Goal: Task Accomplishment & Management: Manage account settings

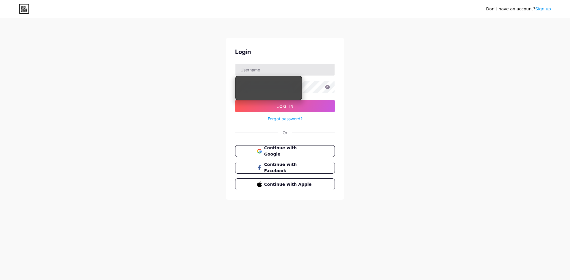
click at [254, 69] on input "text" at bounding box center [284, 70] width 99 height 12
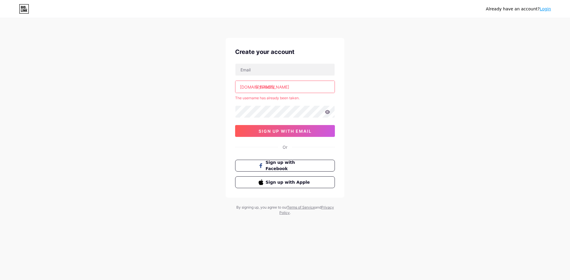
click at [255, 91] on input "leo" at bounding box center [284, 87] width 99 height 12
click at [265, 91] on input "leo" at bounding box center [284, 87] width 99 height 12
click at [256, 89] on input "leo" at bounding box center [284, 87] width 99 height 12
click at [255, 88] on input "leo" at bounding box center [284, 87] width 99 height 12
click at [265, 87] on input "leo" at bounding box center [284, 87] width 99 height 12
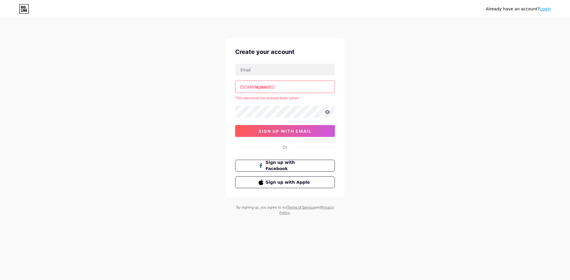
drag, startPoint x: 269, startPoint y: 87, endPoint x: 261, endPoint y: 88, distance: 8.9
click at [261, 88] on input "leooo" at bounding box center [284, 87] width 99 height 12
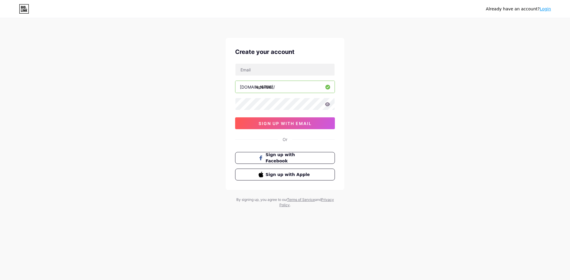
drag, startPoint x: 279, startPoint y: 88, endPoint x: 256, endPoint y: 89, distance: 23.2
click at [256, 89] on input "leo876er" at bounding box center [284, 87] width 99 height 12
type input "leo876er"
click at [278, 69] on input "text" at bounding box center [284, 70] width 99 height 12
type input "leo@leofarquharson.com"
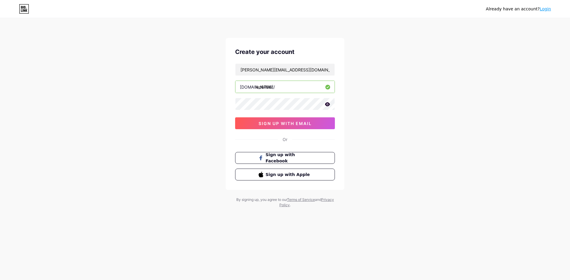
click at [326, 103] on icon at bounding box center [327, 104] width 5 height 4
click at [285, 124] on span "sign up with email" at bounding box center [284, 123] width 53 height 5
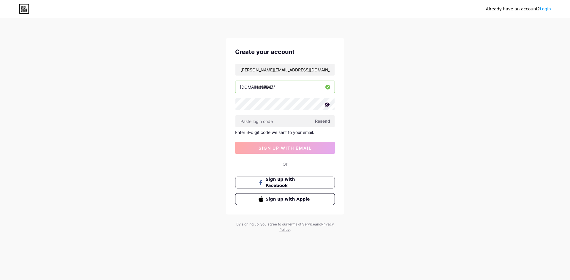
click at [412, 228] on div "Already have an account? Login Create your account leo@leofarquharson.com bio.l…" at bounding box center [285, 126] width 570 height 252
click at [257, 116] on input "text" at bounding box center [284, 121] width 99 height 12
paste input "690004"
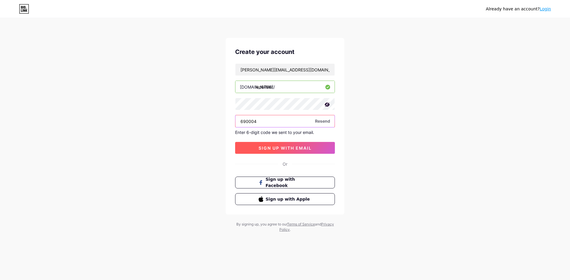
type input "690004"
click at [266, 146] on span "sign up with email" at bounding box center [284, 148] width 53 height 5
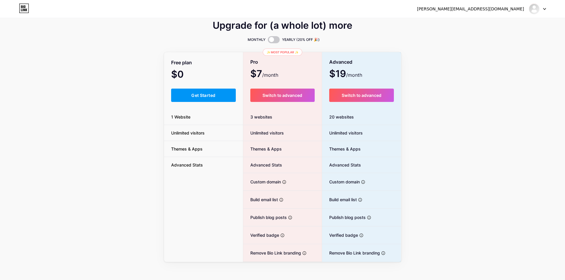
scroll to position [11, 0]
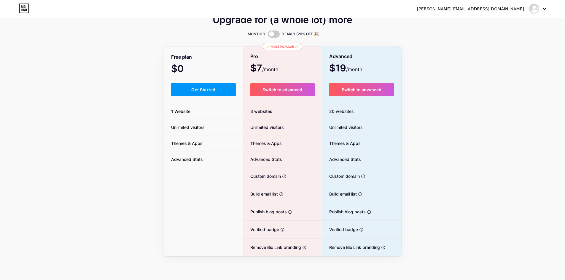
click at [498, 206] on div "Upgrade for (a whole lot) more MONTHLY YEARLY (20% OFF 🎉) Free plan $0 /month G…" at bounding box center [282, 136] width 565 height 240
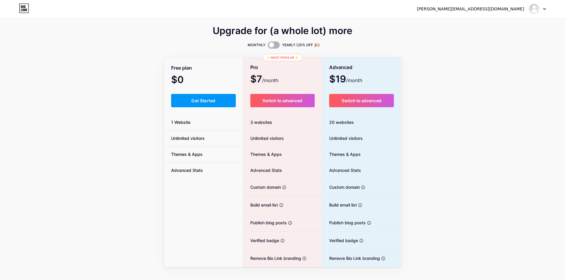
click at [272, 45] on span at bounding box center [274, 45] width 12 height 7
click at [268, 47] on input "checkbox" at bounding box center [268, 47] width 0 height 0
click at [272, 45] on span at bounding box center [274, 45] width 12 height 7
click at [268, 47] on input "checkbox" at bounding box center [268, 47] width 0 height 0
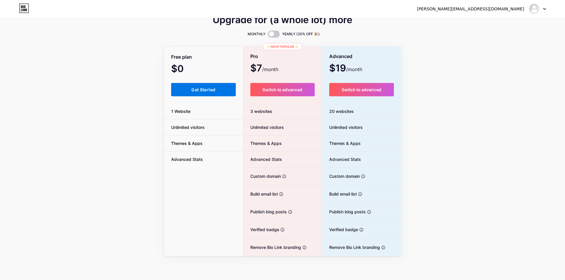
click at [207, 85] on button "Get Started" at bounding box center [203, 89] width 65 height 13
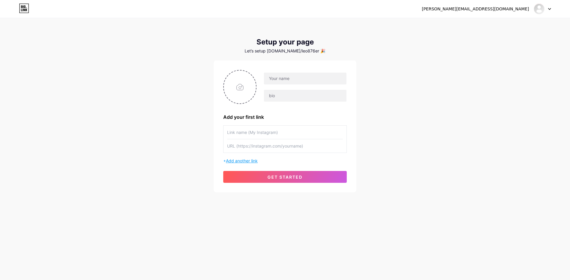
click at [245, 159] on span "Add another link" at bounding box center [242, 160] width 32 height 5
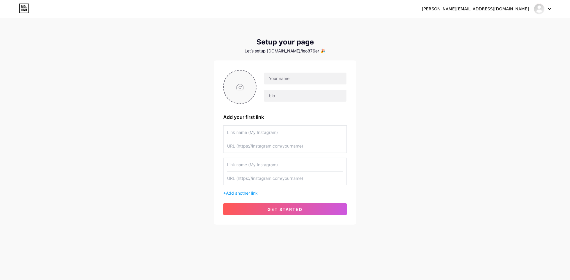
click at [243, 94] on input "file" at bounding box center [240, 87] width 32 height 33
click at [270, 216] on div "Add your first link + Add another link get started" at bounding box center [285, 143] width 142 height 164
click at [270, 212] on button "get started" at bounding box center [284, 210] width 123 height 12
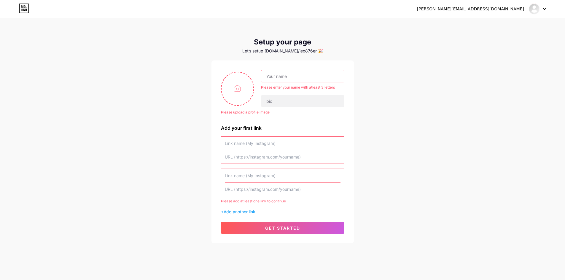
click at [250, 147] on input "text" at bounding box center [283, 143] width 116 height 13
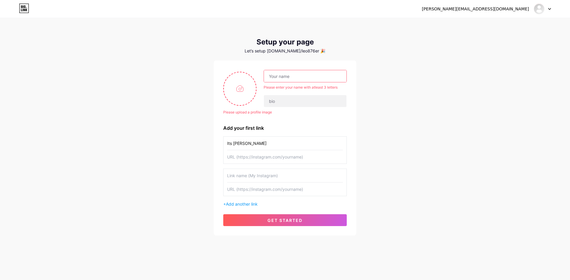
click at [231, 145] on input "Its Leo" at bounding box center [285, 143] width 116 height 13
click at [230, 144] on input "Its Leo" at bounding box center [285, 143] width 116 height 13
click at [243, 144] on input "Its Leo" at bounding box center [285, 143] width 116 height 13
type input "Its Leo Sir | IG"
click at [246, 162] on input "text" at bounding box center [285, 156] width 116 height 13
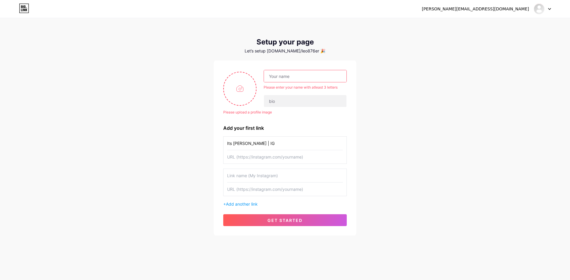
click at [259, 143] on input "Its Leo Sir | IG" at bounding box center [285, 143] width 116 height 13
click at [250, 156] on input "text" at bounding box center [285, 156] width 116 height 13
click at [250, 154] on input "text" at bounding box center [285, 156] width 116 height 13
type input "https://instagram.com/itsleosir"
click at [303, 131] on div "Add your first link" at bounding box center [284, 128] width 123 height 7
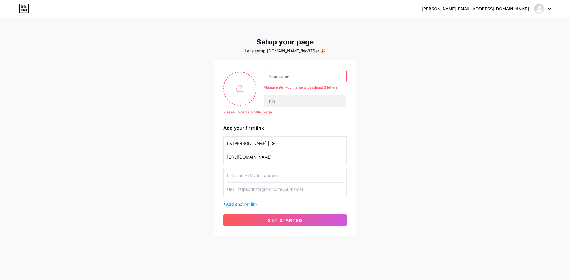
drag, startPoint x: 277, startPoint y: 218, endPoint x: 274, endPoint y: 74, distance: 144.5
click at [274, 74] on input "text" at bounding box center [305, 76] width 82 height 12
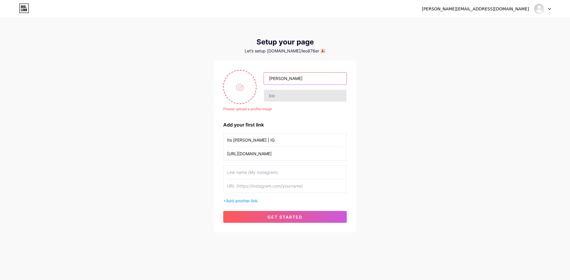
type input "Leo Farquharson"
drag, startPoint x: 274, startPoint y: 96, endPoint x: 267, endPoint y: 93, distance: 7.4
click at [267, 93] on input "text" at bounding box center [305, 96] width 82 height 12
type input "Digital Financial Advisor | Media |Tech"
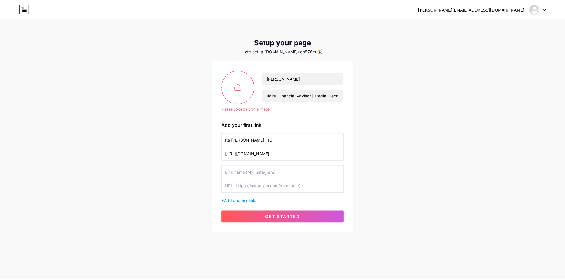
scroll to position [0, 0]
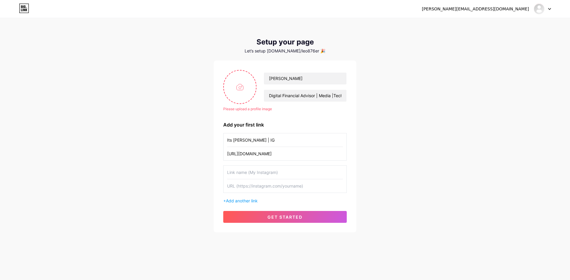
click at [275, 119] on div "Please upload a profile image Leo Farquharson Digital Financial Advisor | Media…" at bounding box center [284, 146] width 123 height 153
click at [275, 213] on button "get started" at bounding box center [284, 217] width 123 height 12
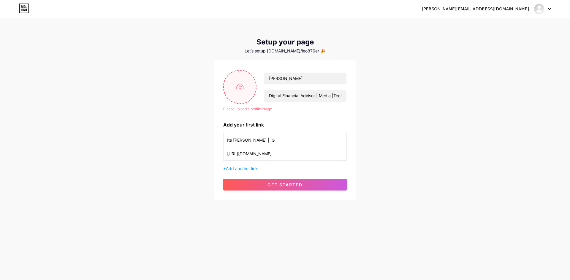
click at [244, 91] on input "file" at bounding box center [240, 87] width 32 height 33
type input "C:\fakepath\Simple Profile Photo Instagram Post.png"
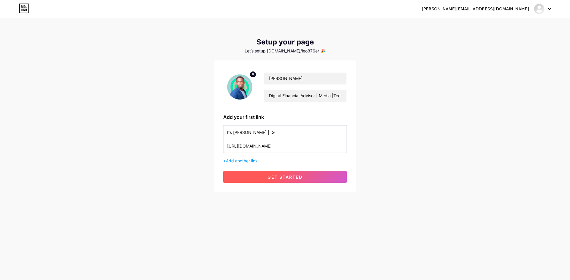
click at [285, 176] on span "get started" at bounding box center [284, 177] width 35 height 5
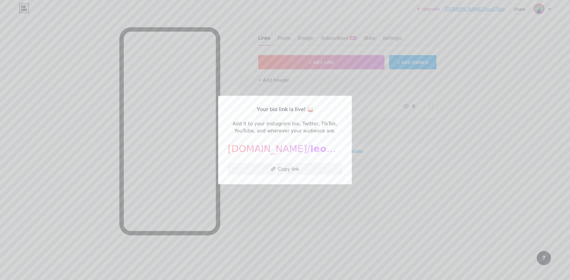
drag, startPoint x: 403, startPoint y: 172, endPoint x: 364, endPoint y: 180, distance: 39.4
click at [364, 180] on div at bounding box center [285, 140] width 570 height 280
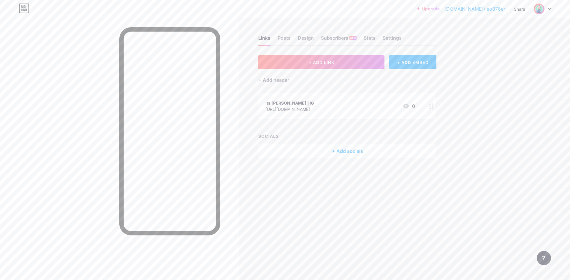
click at [304, 33] on div "Links Posts Design Subscribers NEW Stats Settings" at bounding box center [347, 35] width 178 height 21
click at [304, 34] on div "Links Posts Design Subscribers NEW Stats Settings" at bounding box center [347, 35] width 178 height 21
click at [304, 36] on div "Design" at bounding box center [306, 39] width 16 height 11
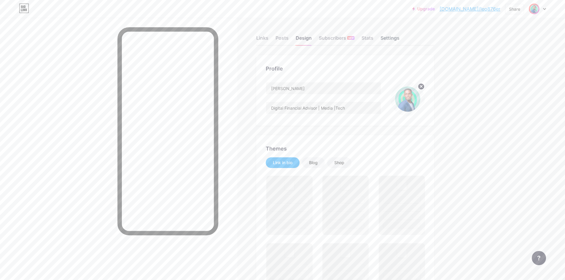
click at [393, 35] on div "Settings" at bounding box center [390, 39] width 19 height 11
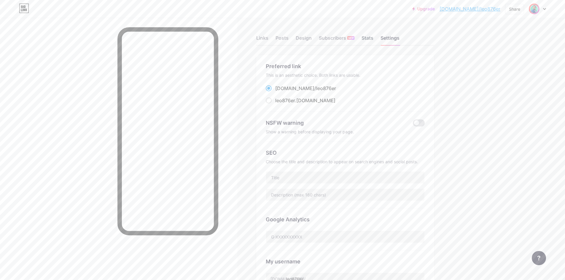
click at [364, 36] on div "Stats" at bounding box center [368, 39] width 12 height 11
click at [339, 36] on div "Subscribers NEW" at bounding box center [337, 39] width 36 height 11
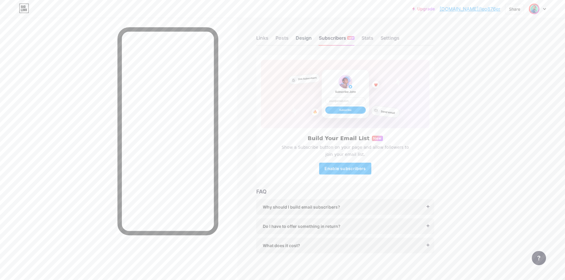
click at [300, 39] on div "Design" at bounding box center [304, 39] width 16 height 11
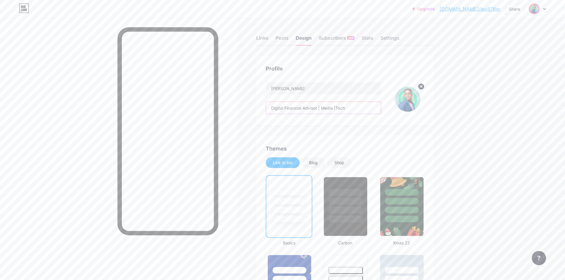
click at [320, 109] on input "Digital Financial Advisor | Media |Tech" at bounding box center [323, 108] width 115 height 12
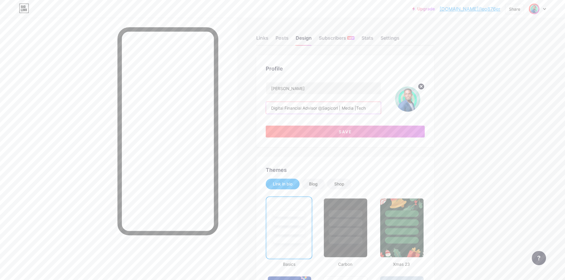
click at [339, 109] on input "Digital Financial Advisor @Sagicorl | Media |Tech" at bounding box center [323, 108] width 115 height 12
click at [357, 109] on input "Digital Financial Advisor @Sagicor | Media |Tech" at bounding box center [323, 108] width 115 height 12
click at [358, 110] on input "Digital Financial Advisor @Sagicor | Media &Tech" at bounding box center [323, 108] width 115 height 12
click at [357, 109] on input "Digital Financial Advisor @Sagicor | Media &Tech" at bounding box center [323, 108] width 115 height 12
click at [359, 108] on input "Digital Financial Advisor @Sagicor | Media &Tech" at bounding box center [323, 108] width 115 height 12
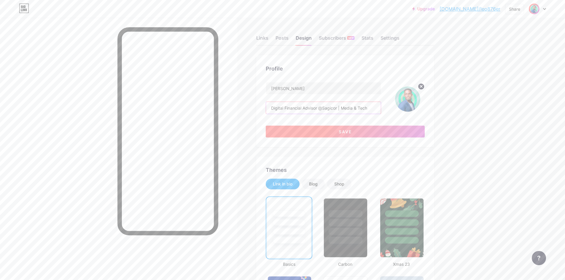
type input "Digital Financial Advisor @Sagicor | Media & Tech"
click at [353, 129] on button "Save" at bounding box center [345, 132] width 159 height 12
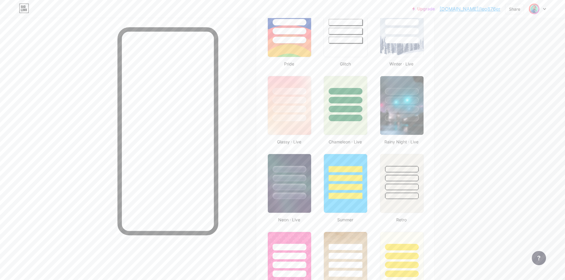
scroll to position [258, 0]
click at [294, 177] on div at bounding box center [289, 177] width 35 height 7
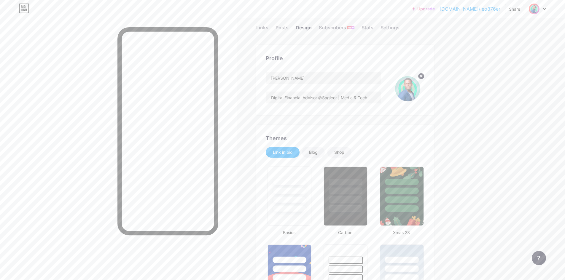
scroll to position [0, 0]
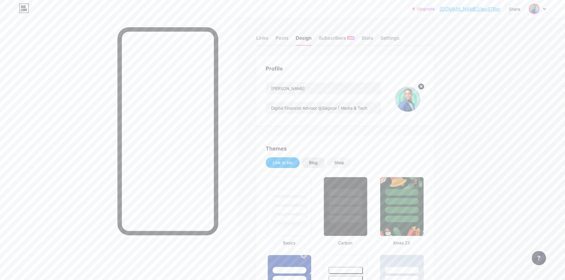
click at [318, 164] on div "Blog" at bounding box center [313, 163] width 9 height 6
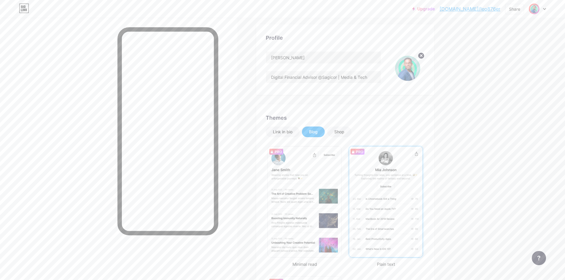
scroll to position [31, 0]
click at [362, 172] on img at bounding box center [386, 201] width 74 height 111
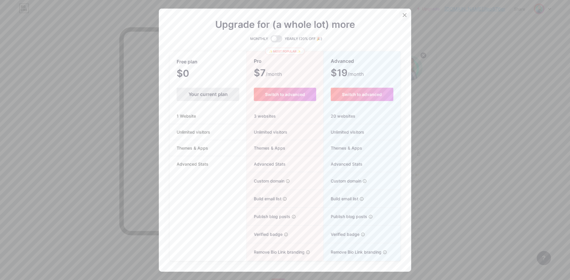
click at [405, 14] on div at bounding box center [404, 15] width 11 height 11
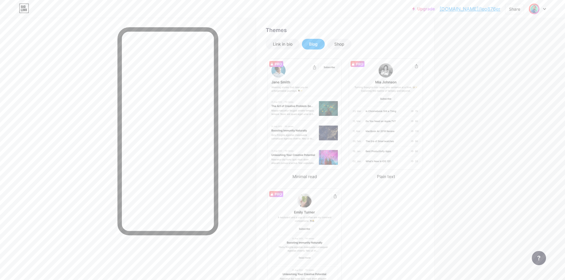
scroll to position [91, 0]
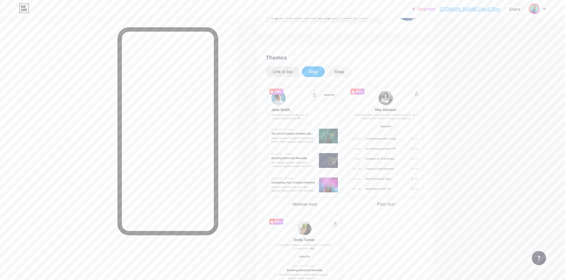
click at [287, 75] on div "Link in bio" at bounding box center [283, 71] width 34 height 11
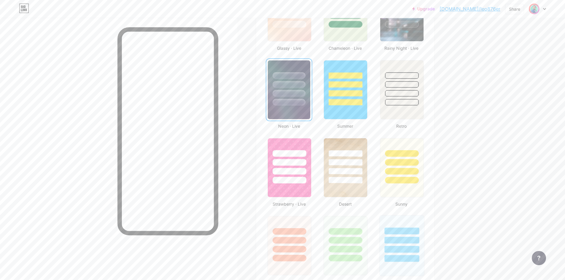
scroll to position [411, 0]
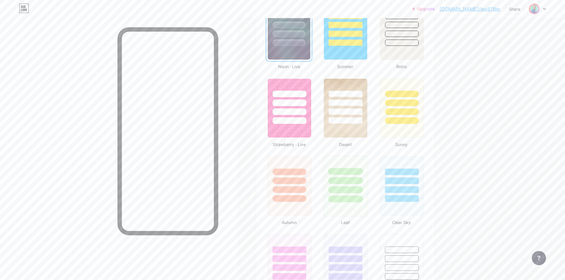
click at [361, 166] on div at bounding box center [345, 179] width 45 height 47
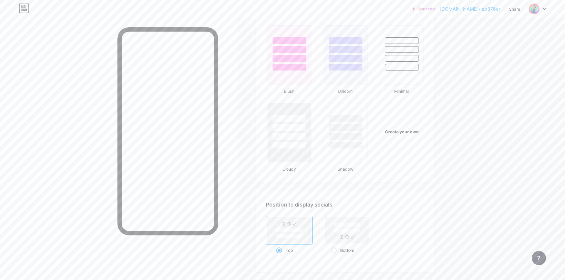
scroll to position [631, 0]
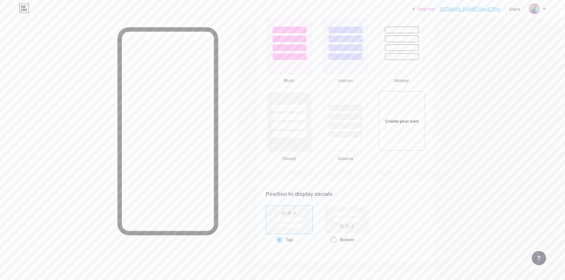
click at [343, 224] on rect at bounding box center [347, 220] width 44 height 26
click at [335, 245] on input "Bottom" at bounding box center [333, 247] width 4 height 4
radio input "true"
click at [296, 225] on rect at bounding box center [289, 226] width 27 height 4
click at [280, 245] on input "Top" at bounding box center [278, 247] width 4 height 4
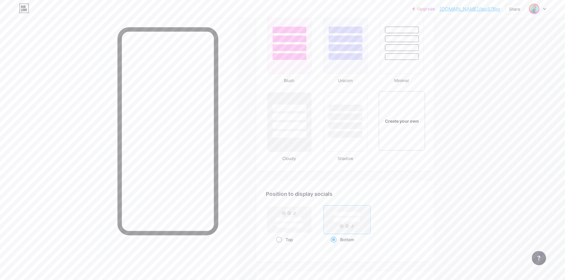
radio input "true"
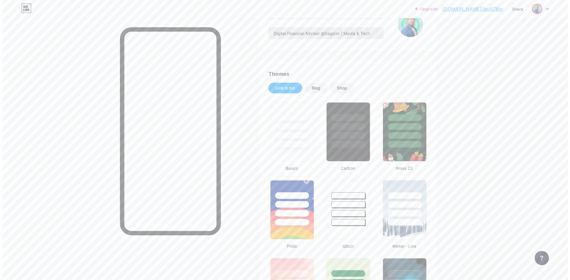
scroll to position [0, 0]
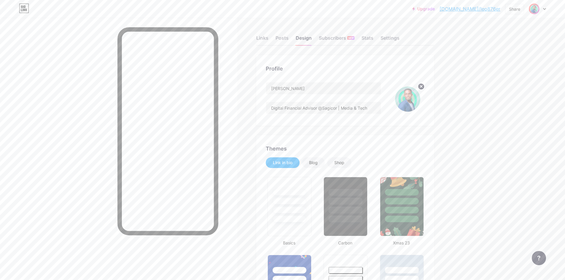
click at [259, 42] on div "Links" at bounding box center [262, 39] width 12 height 11
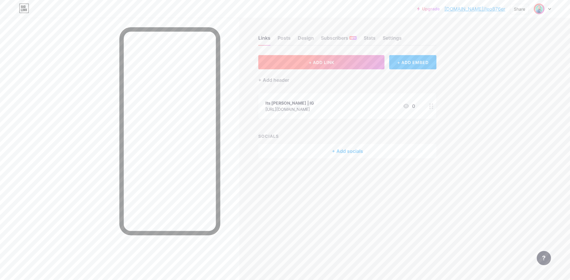
click at [299, 63] on button "+ ADD LINK" at bounding box center [321, 62] width 126 height 14
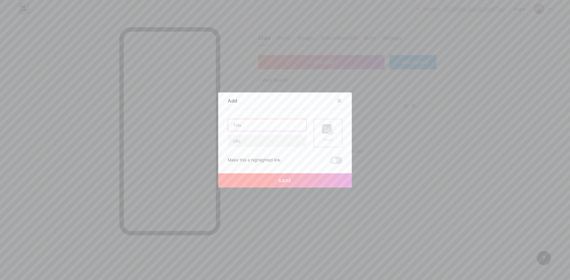
click at [266, 126] on input "text" at bounding box center [267, 125] width 78 height 12
drag, startPoint x: 266, startPoint y: 126, endPoint x: 251, endPoint y: 124, distance: 14.9
click at [251, 124] on input "l" at bounding box center [267, 125] width 78 height 12
click at [251, 124] on input "leofar" at bounding box center [267, 125] width 78 height 12
type input "leofarquharson.com"
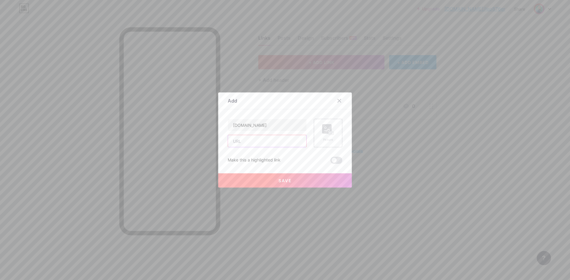
click at [257, 142] on input "text" at bounding box center [267, 141] width 78 height 12
click at [257, 142] on input "leofar" at bounding box center [267, 141] width 78 height 12
type input "leofarquharson.com"
click at [290, 162] on div "Make this a highlighted link" at bounding box center [285, 160] width 115 height 7
click at [296, 179] on button "Save" at bounding box center [285, 181] width 134 height 14
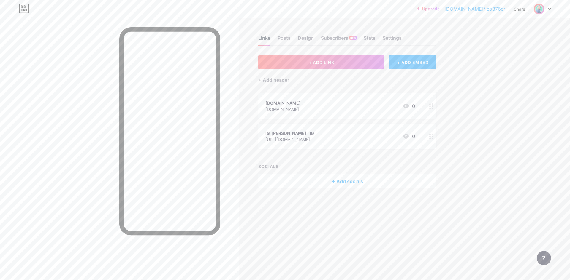
click at [258, 37] on div "Links" at bounding box center [264, 39] width 12 height 11
click at [274, 39] on div "Links Posts Design Subscribers NEW Stats Settings" at bounding box center [347, 35] width 178 height 21
click at [312, 62] on span "+ ADD LINK" at bounding box center [322, 62] width 26 height 5
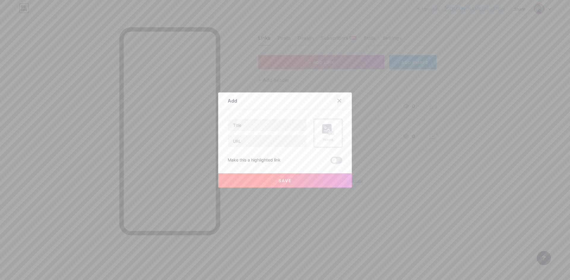
click at [334, 101] on div at bounding box center [339, 101] width 11 height 11
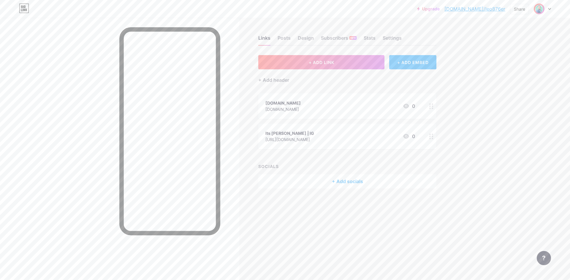
click at [402, 66] on div "+ ADD EMBED" at bounding box center [412, 62] width 47 height 14
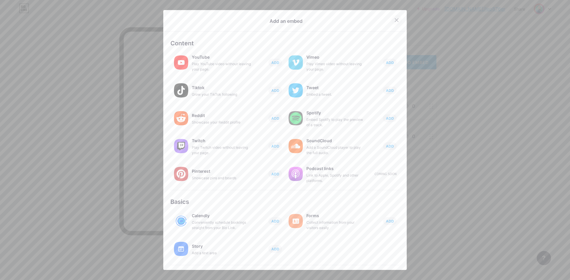
click at [394, 18] on icon at bounding box center [396, 20] width 5 height 5
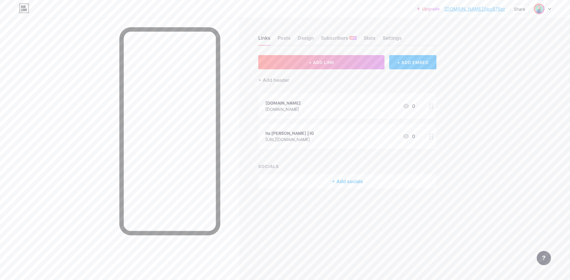
click at [343, 180] on div "+ Add socials" at bounding box center [347, 181] width 178 height 14
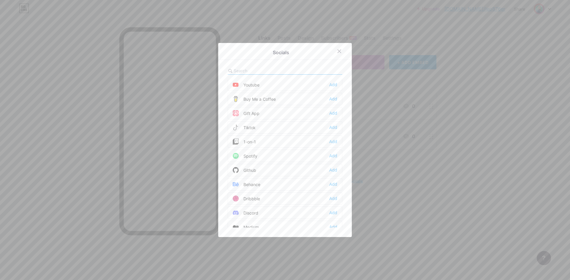
scroll to position [58, 0]
click at [335, 128] on div "Add" at bounding box center [333, 127] width 8 height 6
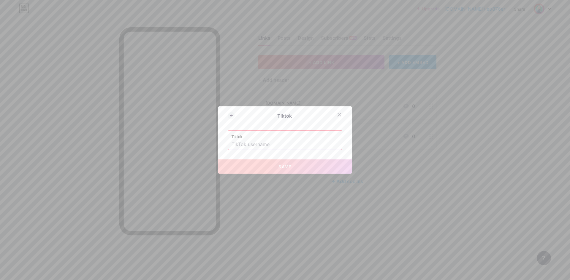
click at [290, 145] on input "text" at bounding box center [284, 145] width 107 height 10
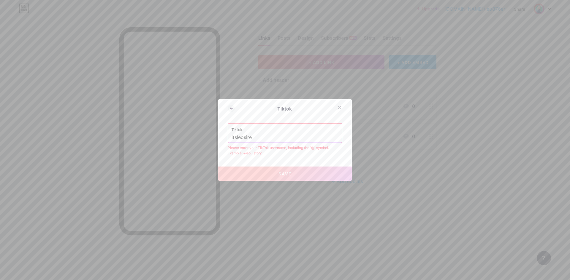
click at [246, 136] on input "itsleosire" at bounding box center [284, 138] width 107 height 10
click at [231, 136] on input "itsleosire" at bounding box center [284, 138] width 107 height 10
click at [247, 137] on input "itsleosire" at bounding box center [284, 138] width 107 height 10
click at [249, 138] on input "itsleosire" at bounding box center [284, 138] width 107 height 10
drag, startPoint x: 249, startPoint y: 138, endPoint x: 246, endPoint y: 139, distance: 3.0
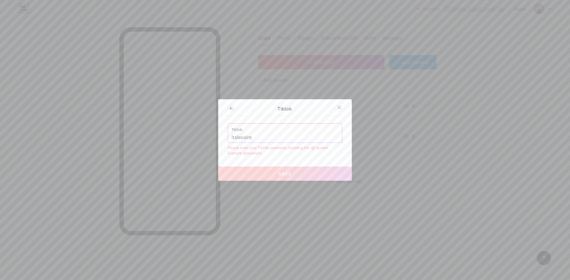
click at [246, 139] on input "itsleosire" at bounding box center [284, 138] width 107 height 10
click at [231, 136] on input "itsleosir" at bounding box center [284, 138] width 107 height 10
click at [231, 137] on input "itsleosir" at bounding box center [284, 138] width 107 height 10
click at [231, 138] on input "i@tsleosir" at bounding box center [284, 138] width 107 height 10
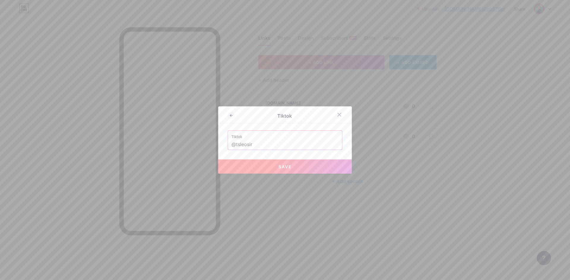
click at [234, 144] on input "@tsleosir" at bounding box center [284, 145] width 107 height 10
click at [233, 144] on input "@tsleosir" at bounding box center [284, 145] width 107 height 10
click at [276, 167] on button "Save" at bounding box center [285, 167] width 134 height 14
type input "https://tiktok.com/@itsleosir"
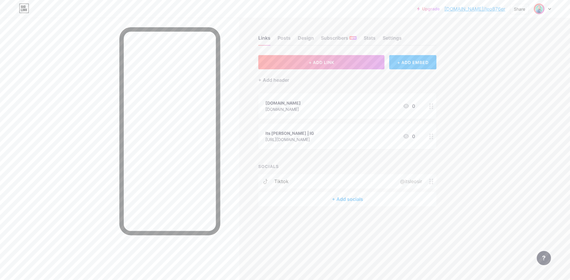
click at [348, 197] on div "+ Add socials" at bounding box center [347, 199] width 178 height 14
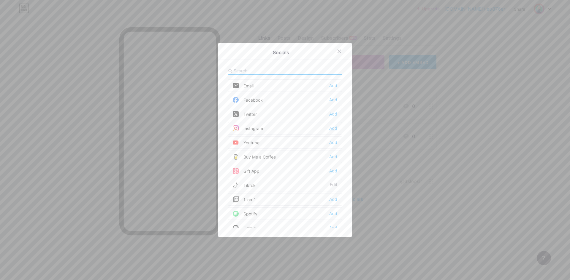
click at [329, 130] on div "Add" at bounding box center [333, 129] width 8 height 6
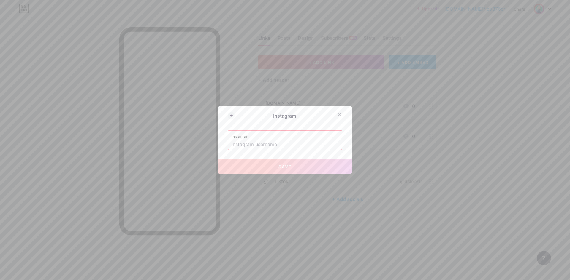
click at [261, 144] on input "text" at bounding box center [284, 145] width 107 height 10
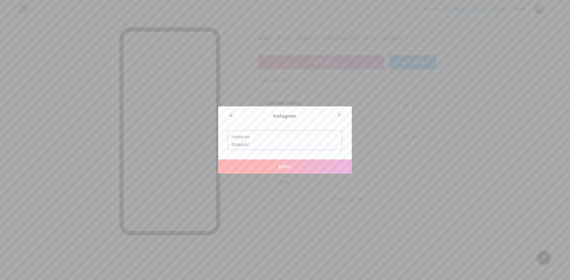
click at [282, 167] on span "Save" at bounding box center [284, 166] width 13 height 5
type input "https://instagram.com/itsleosir"
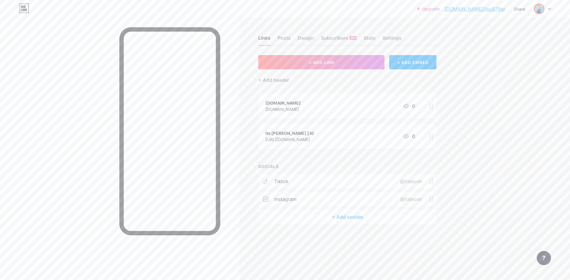
click at [341, 218] on div "+ Add socials" at bounding box center [347, 217] width 178 height 14
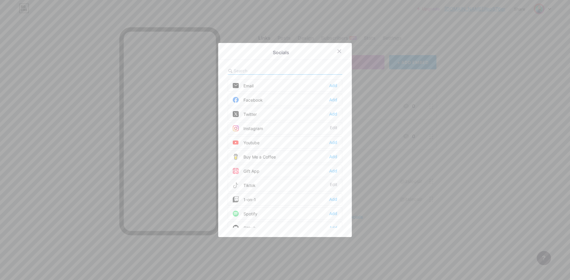
scroll to position [11, 0]
click at [332, 101] on div "Add" at bounding box center [333, 103] width 8 height 6
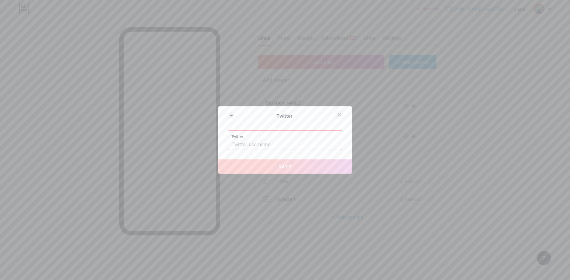
click at [338, 114] on icon at bounding box center [339, 114] width 3 height 3
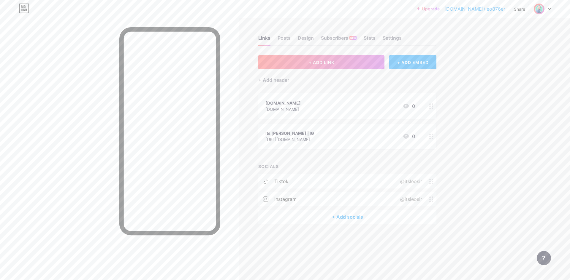
click at [342, 218] on div "+ Add socials" at bounding box center [347, 217] width 178 height 14
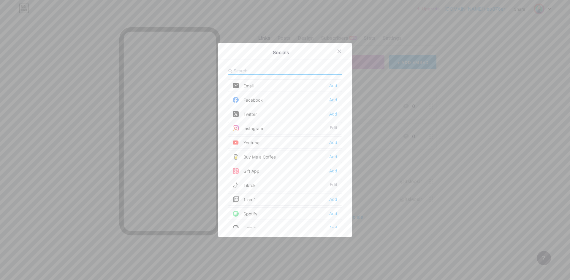
click at [334, 98] on div "Add" at bounding box center [333, 100] width 8 height 6
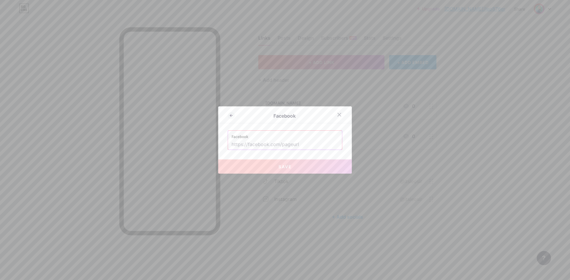
click at [248, 144] on input "text" at bounding box center [284, 145] width 107 height 10
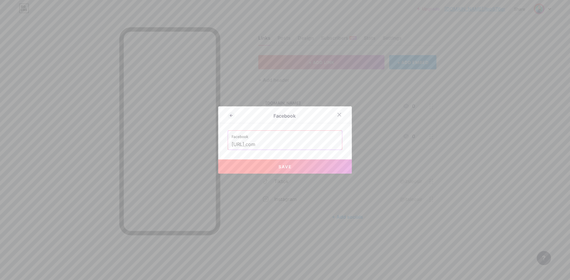
click at [270, 145] on input "https://facebook,com" at bounding box center [284, 145] width 107 height 10
click at [279, 145] on input "https://facebook,com" at bounding box center [284, 145] width 107 height 10
drag, startPoint x: 277, startPoint y: 144, endPoint x: 266, endPoint y: 145, distance: 11.3
click at [266, 145] on input "https://facebook,com" at bounding box center [284, 145] width 107 height 10
type input "https://facebook.com/itsleosir"
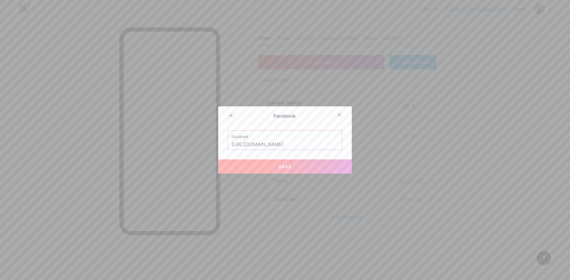
click at [283, 167] on span "Save" at bounding box center [284, 166] width 13 height 5
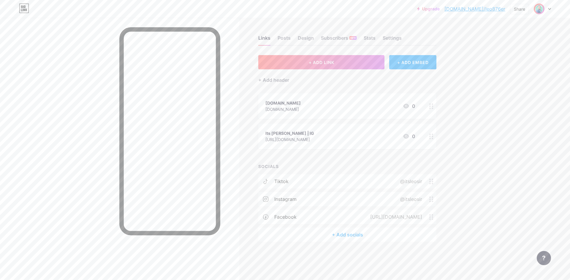
click at [487, 8] on link "bio.link/leo876er" at bounding box center [474, 8] width 61 height 7
